Goal: Purchase product/service

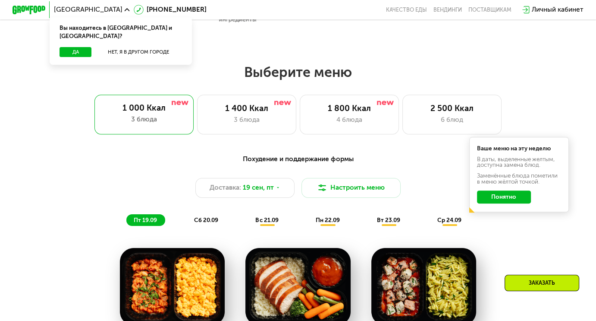
scroll to position [483, 0]
click at [445, 112] on div "2 500 Ккал" at bounding box center [452, 108] width 82 height 10
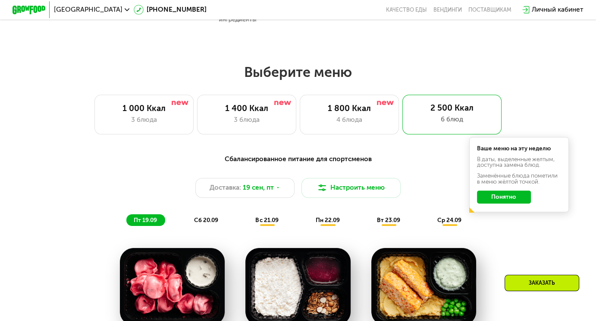
click at [519, 204] on button "Понятно" at bounding box center [504, 196] width 54 height 13
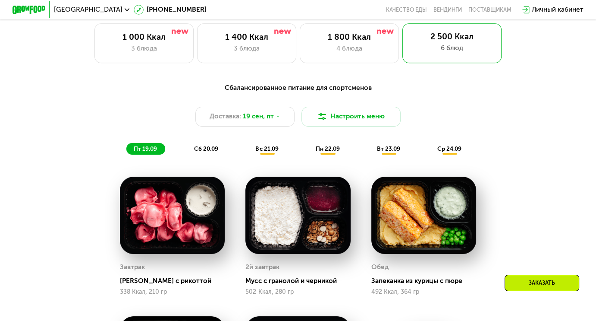
scroll to position [555, 0]
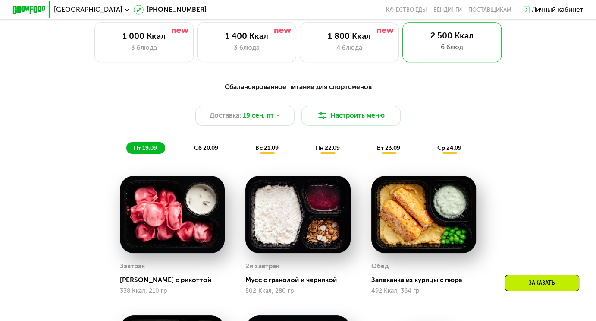
click at [214, 149] on span "сб 20.09" at bounding box center [206, 147] width 24 height 7
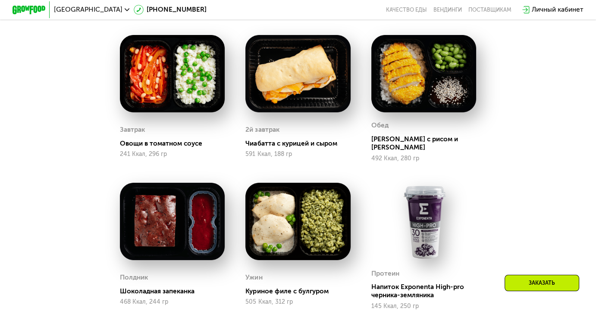
scroll to position [643, 0]
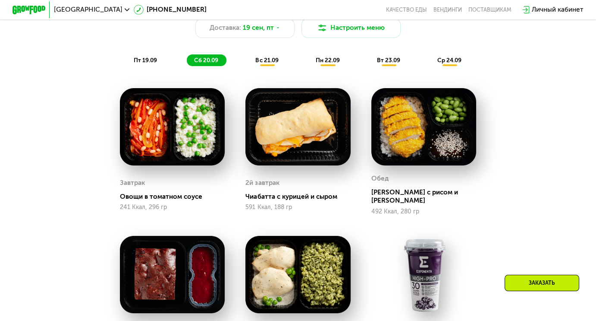
click at [265, 63] on span "вс 21.09" at bounding box center [266, 60] width 23 height 7
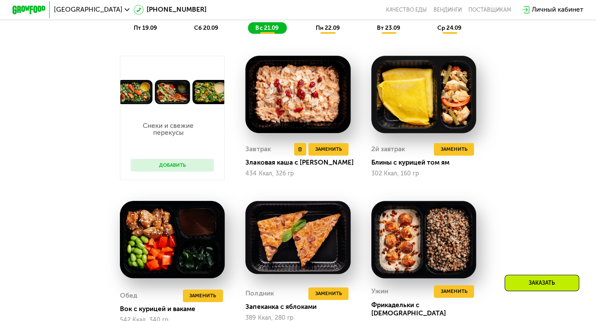
scroll to position [658, 0]
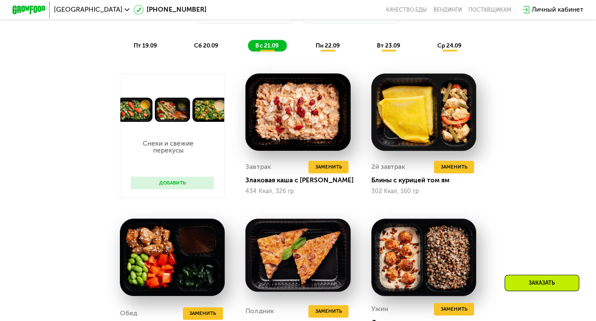
click at [329, 49] on span "пн 22.09" at bounding box center [328, 45] width 24 height 7
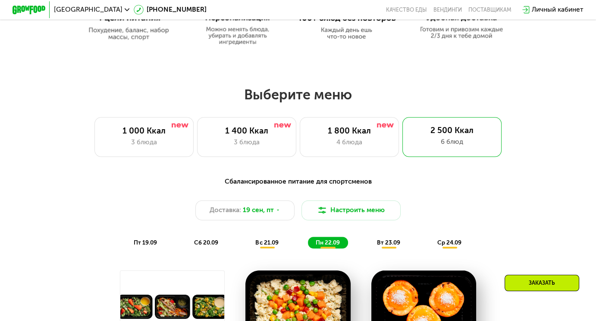
scroll to position [464, 0]
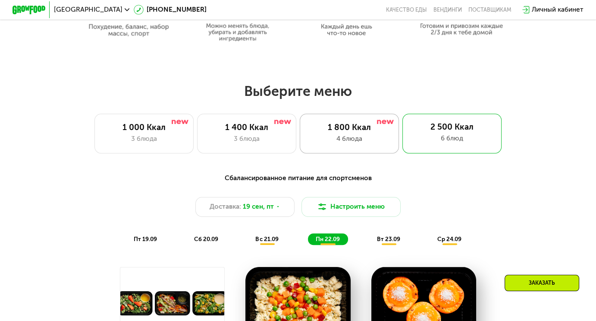
click at [343, 132] on div "1 800 Ккал" at bounding box center [350, 127] width 82 height 10
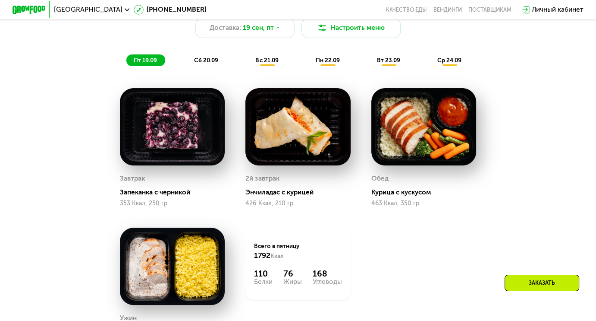
scroll to position [642, 0]
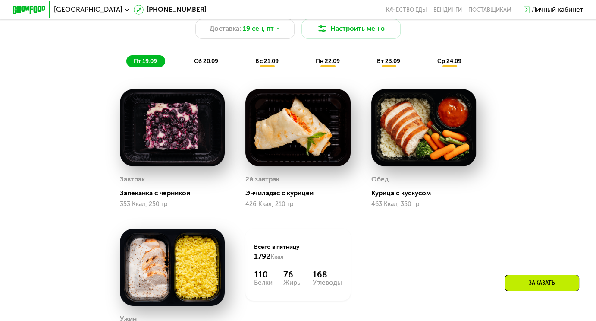
click at [213, 64] on span "сб 20.09" at bounding box center [206, 60] width 24 height 7
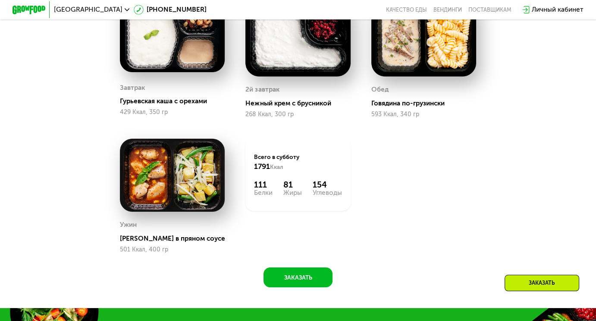
scroll to position [732, 0]
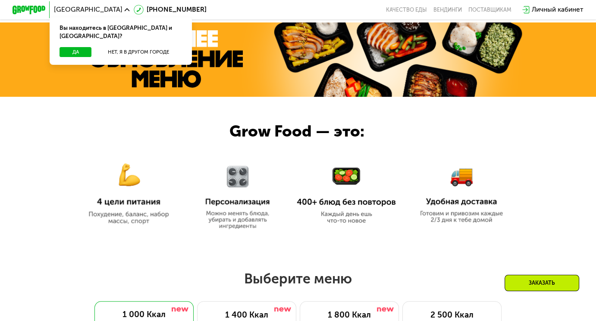
scroll to position [278, 0]
